Goal: Information Seeking & Learning: Learn about a topic

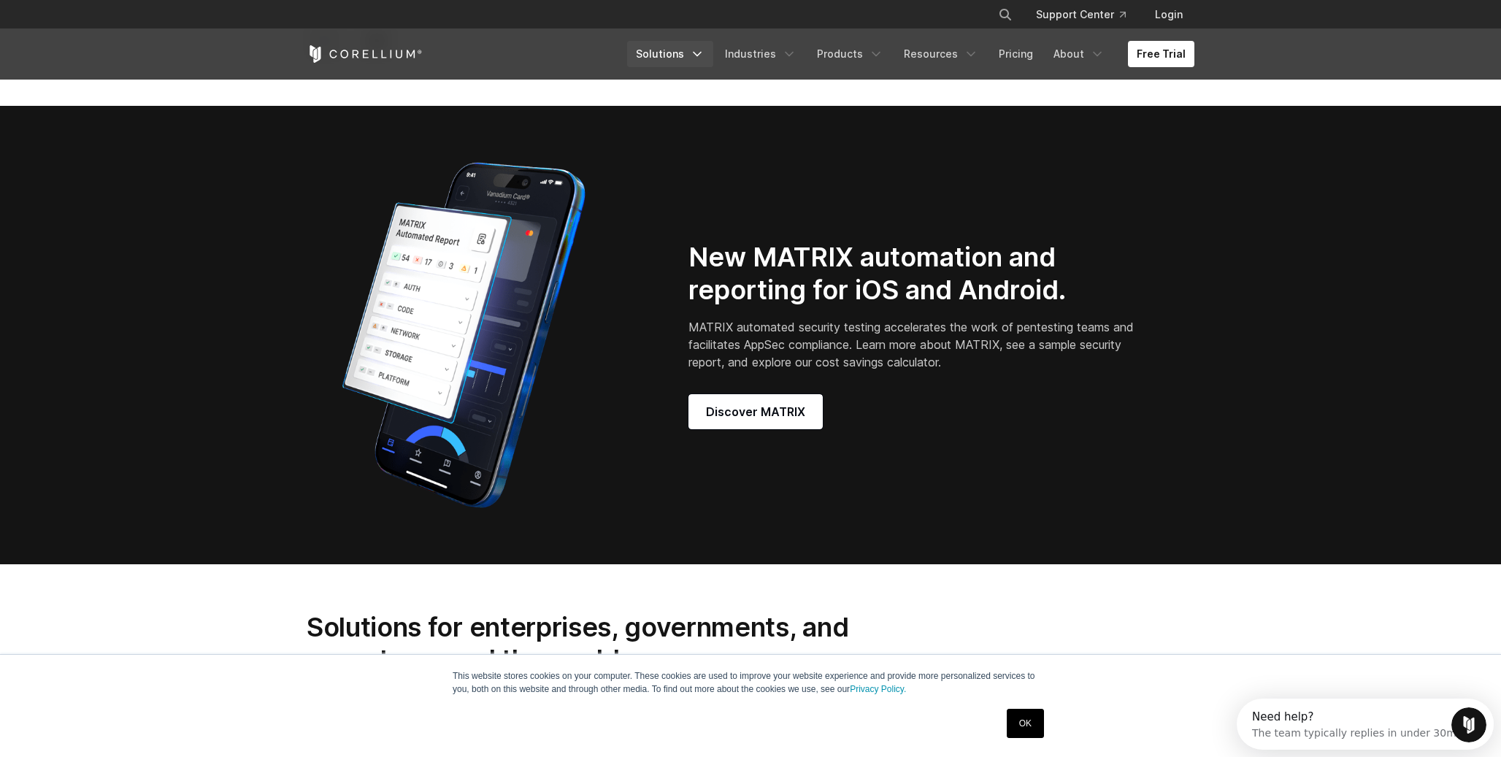
click at [700, 58] on link "Solutions" at bounding box center [670, 54] width 86 height 26
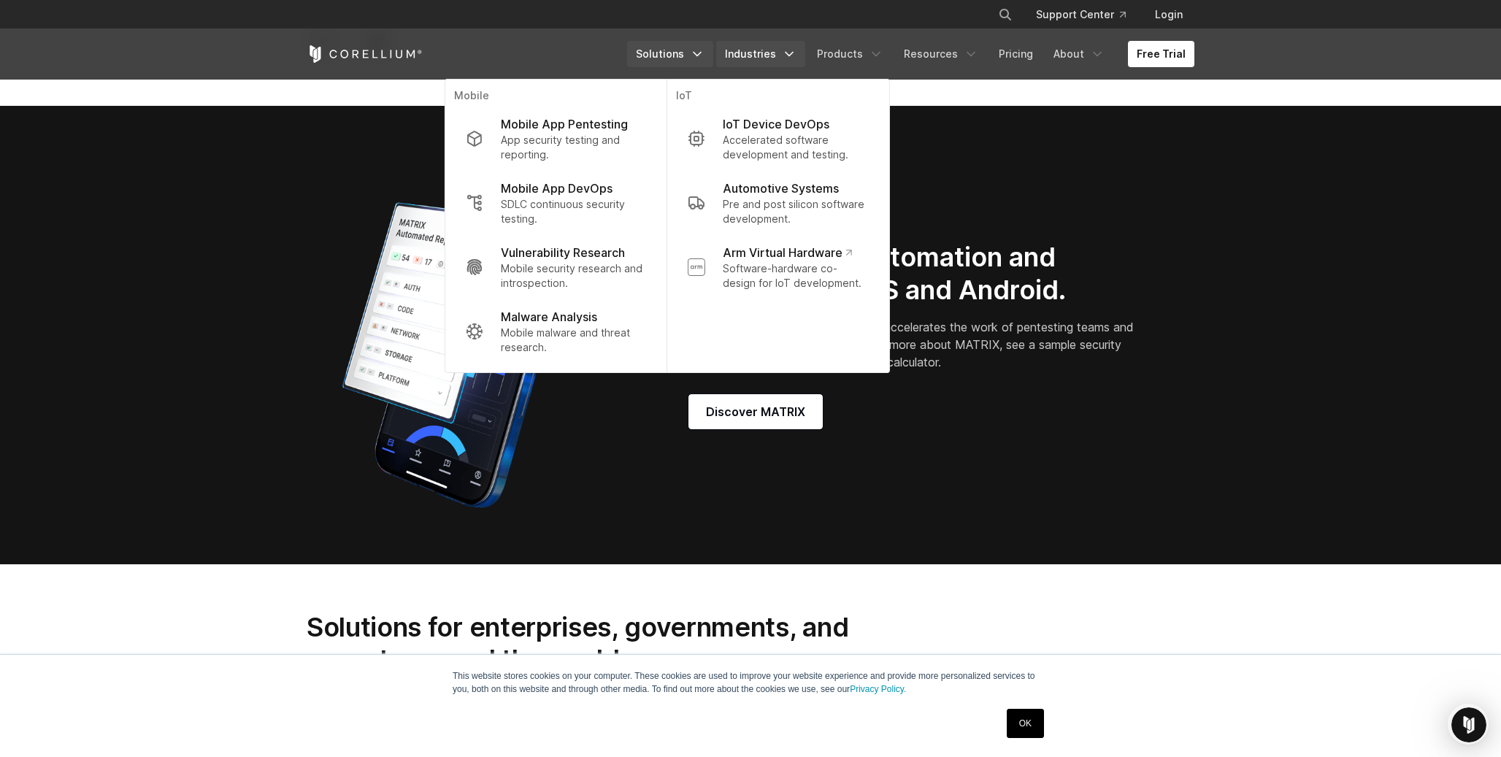
click at [761, 47] on link "Industries" at bounding box center [760, 54] width 89 height 26
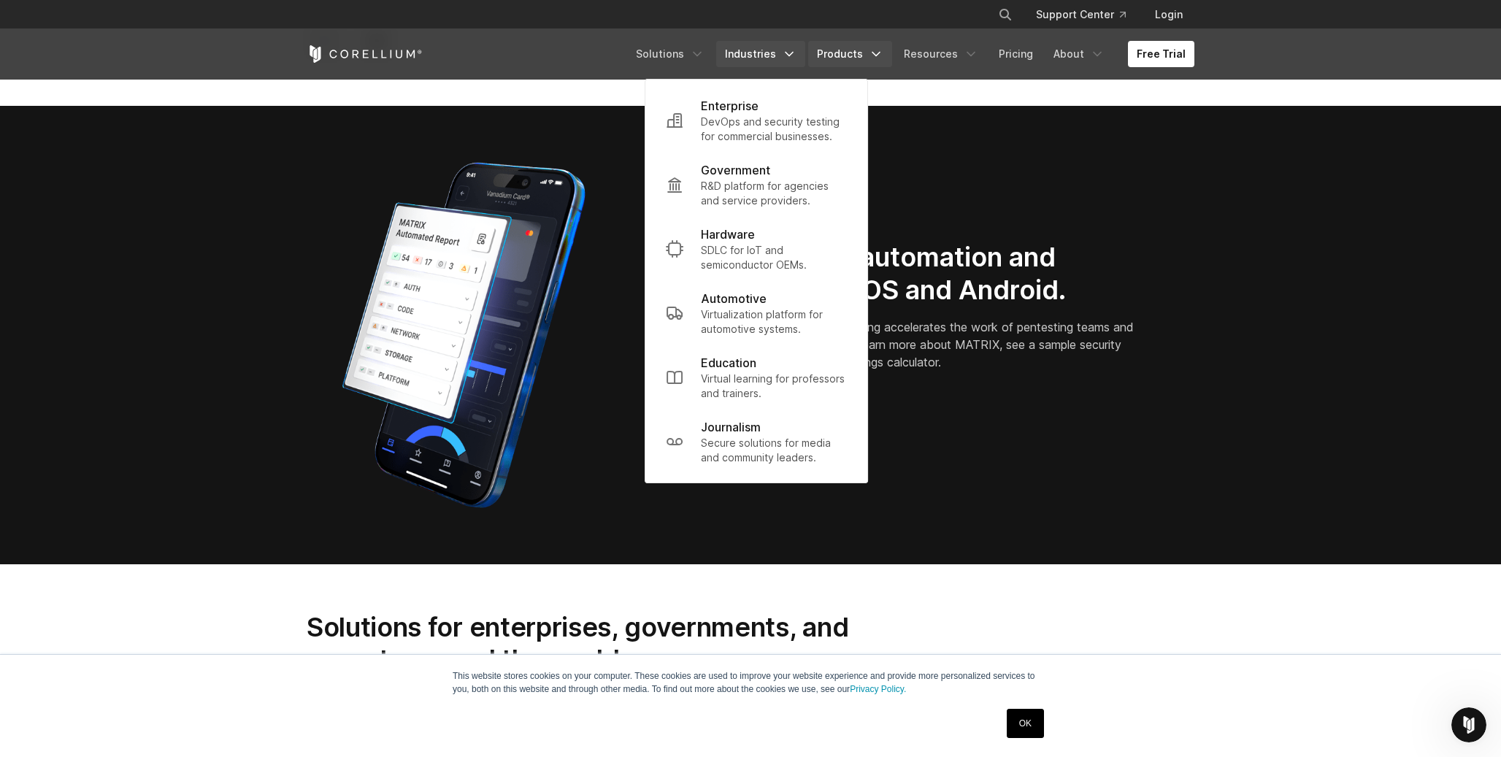
click at [871, 53] on link "Products" at bounding box center [850, 54] width 84 height 26
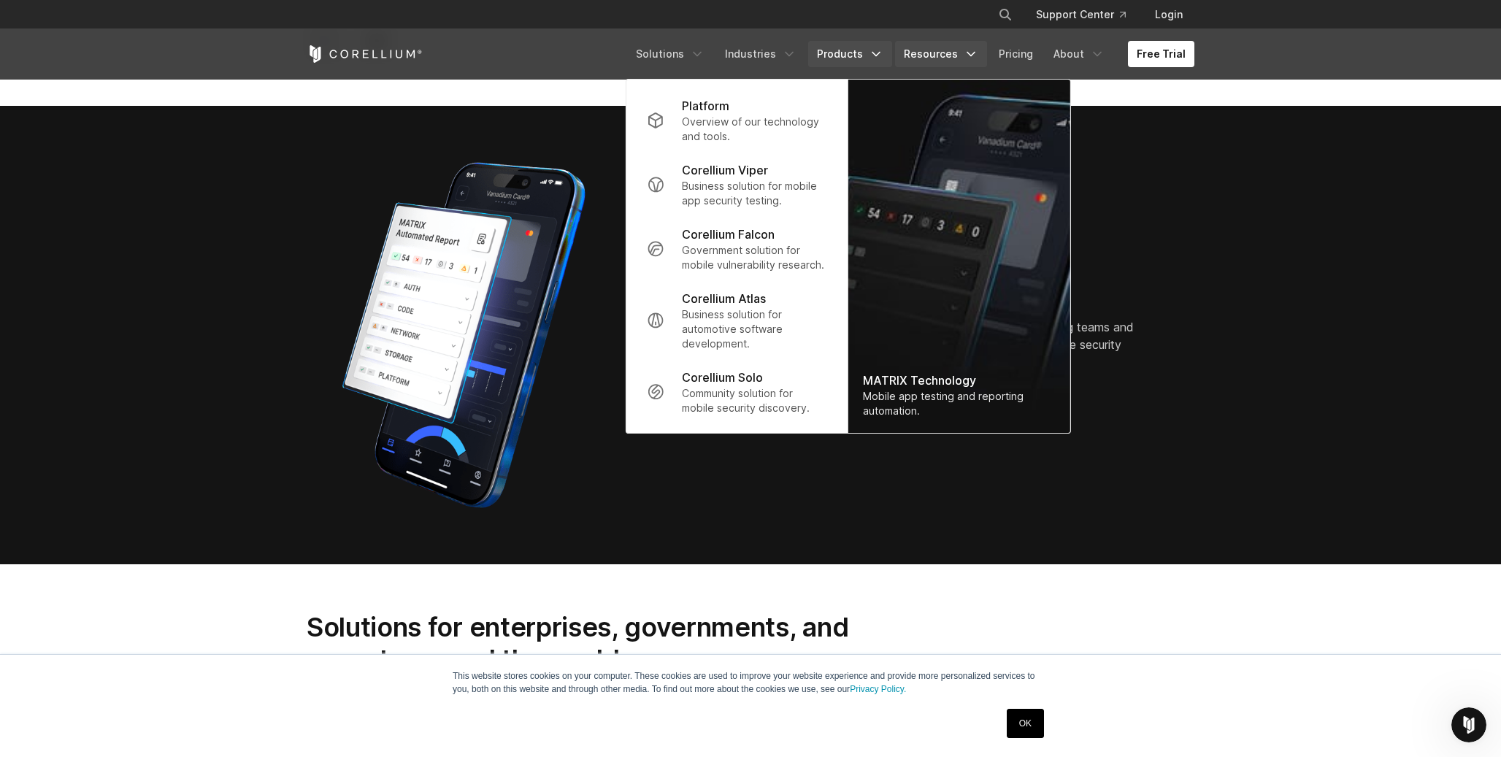
click at [922, 50] on link "Resources" at bounding box center [941, 54] width 92 height 26
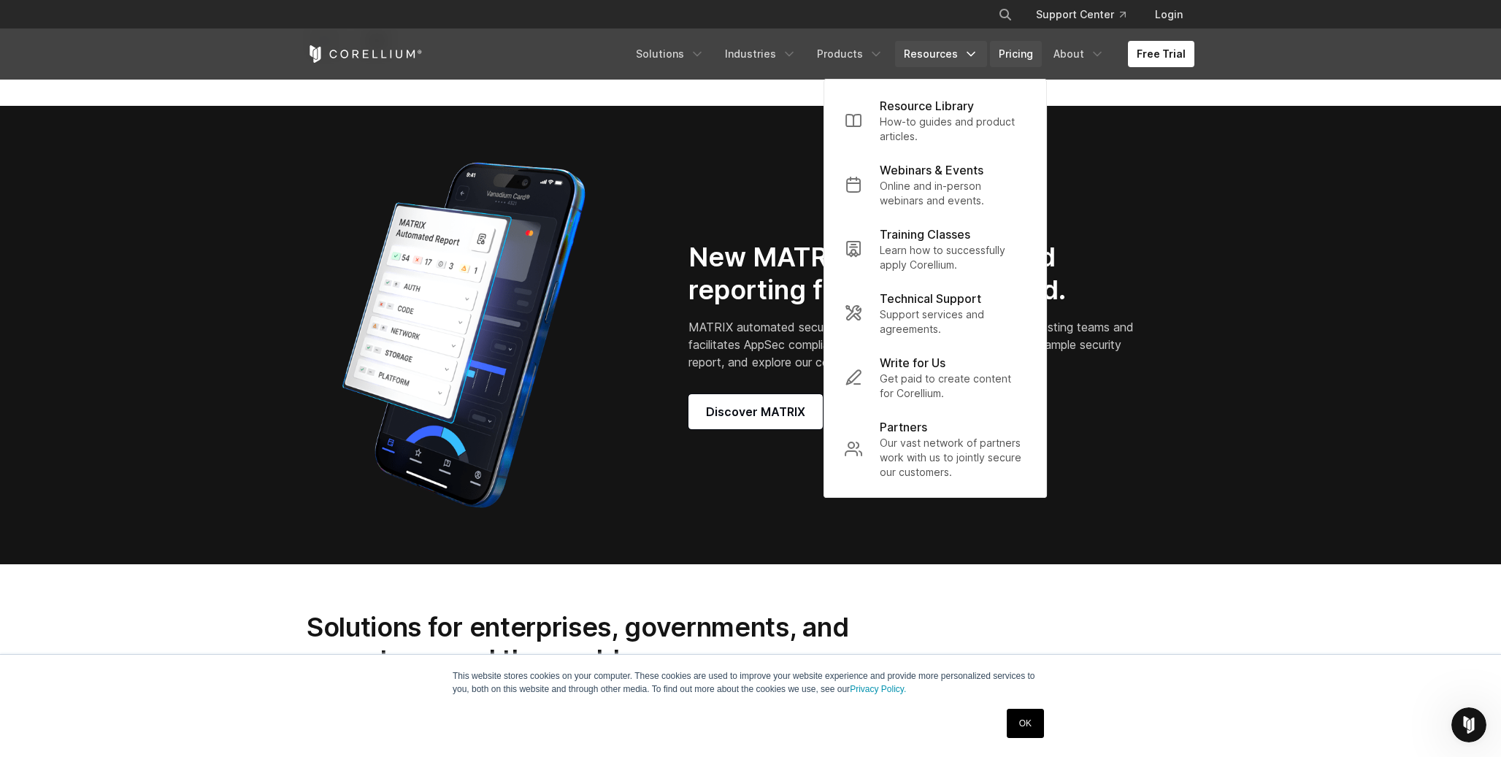
click at [1016, 45] on link "Pricing" at bounding box center [1016, 54] width 52 height 26
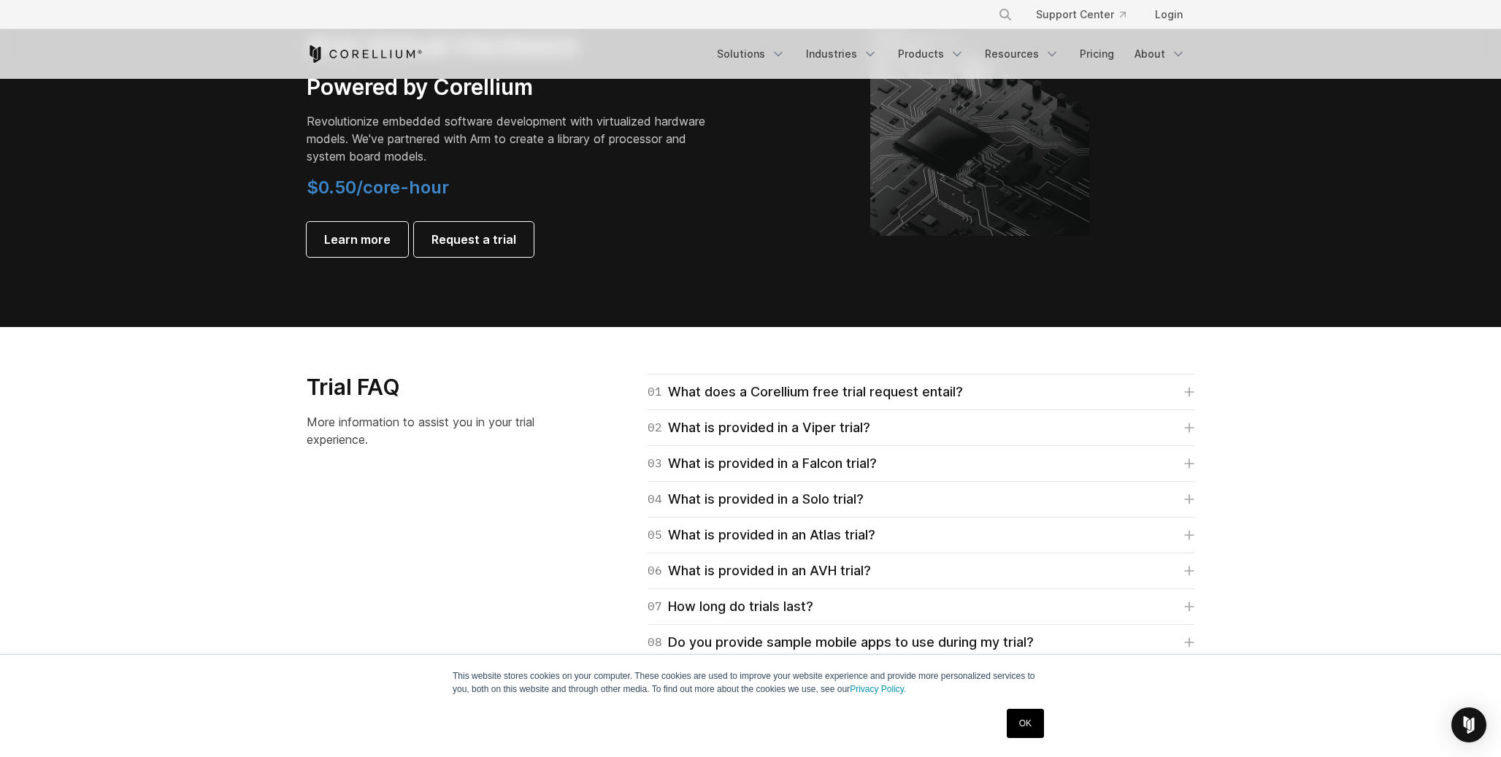
scroll to position [1973, 0]
